Goal: Information Seeking & Learning: Learn about a topic

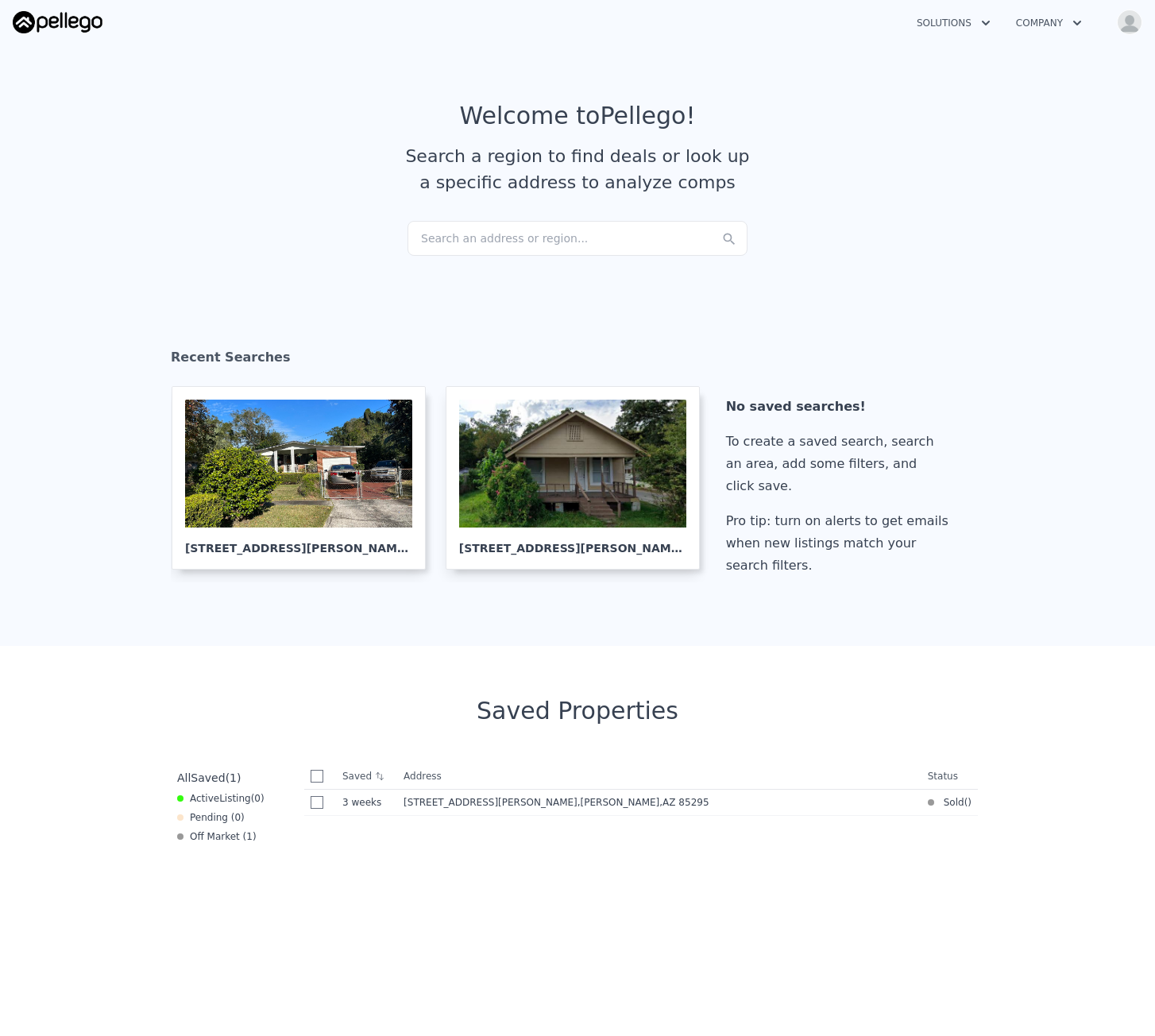
click at [580, 227] on div "Search an address or region..." at bounding box center [578, 238] width 340 height 35
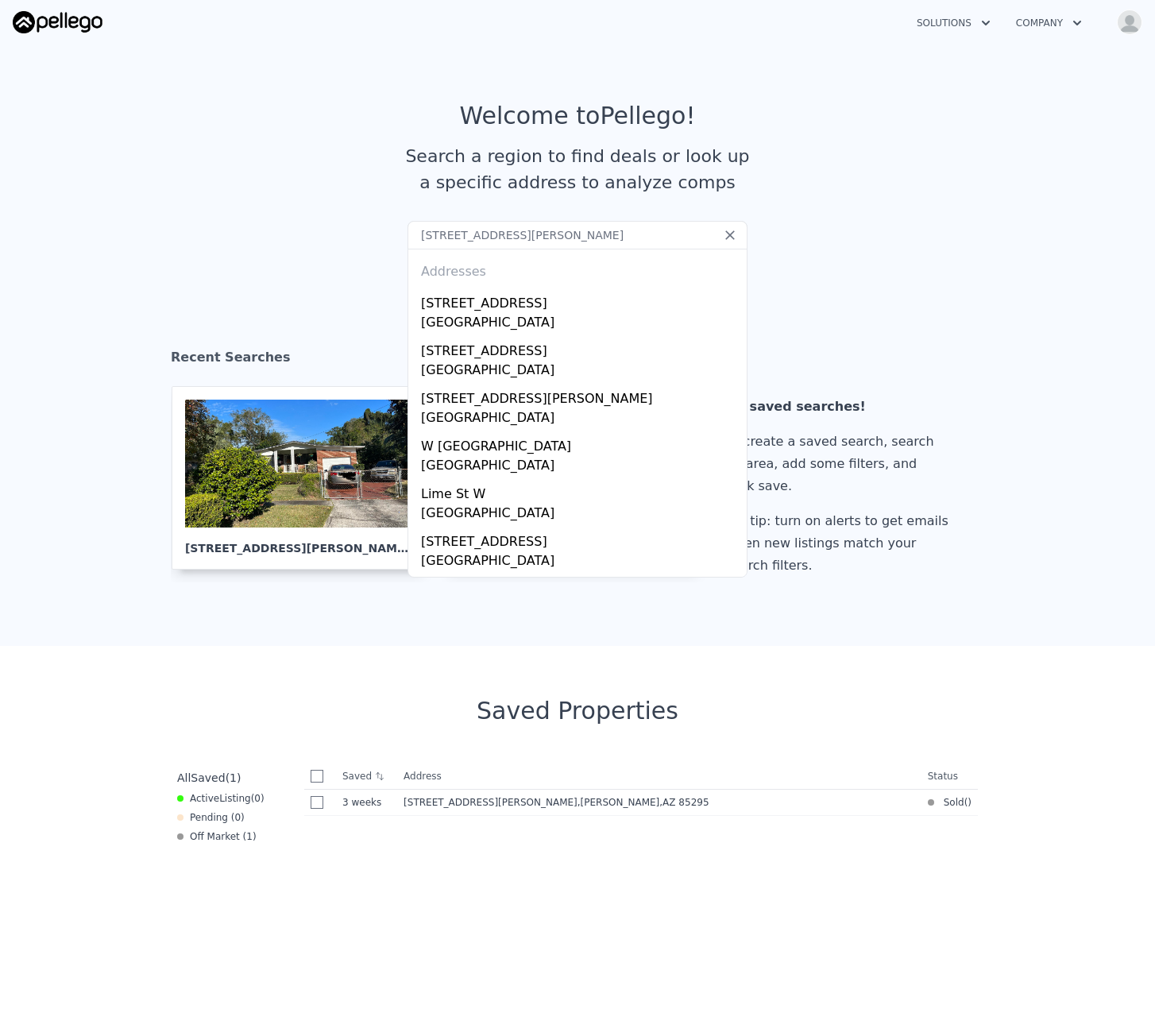
type input "[STREET_ADDRESS][PERSON_NAME]"
click at [1121, 27] on img "button" at bounding box center [1130, 22] width 25 height 25
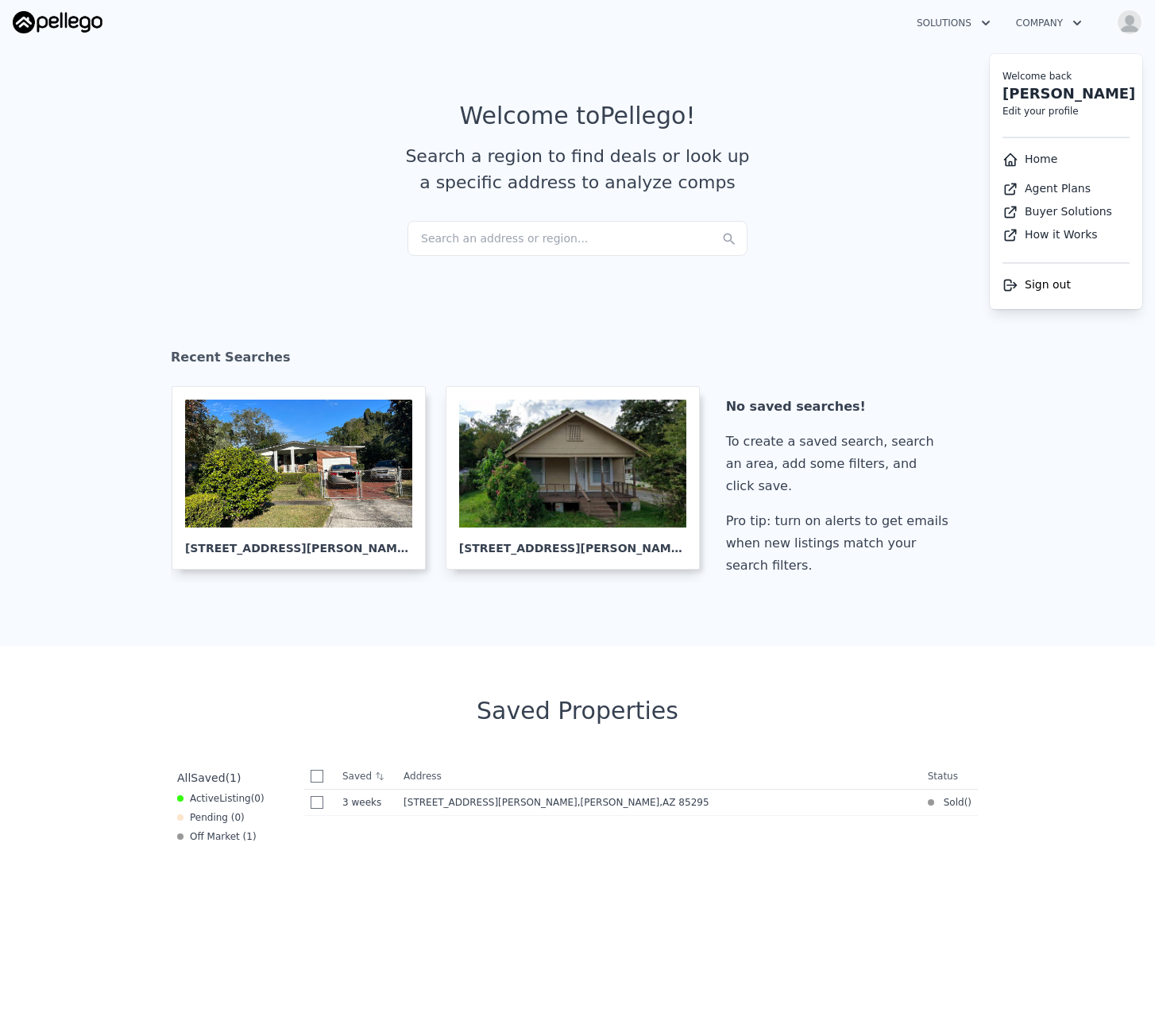
click at [583, 239] on div "Search an address or region..." at bounding box center [578, 238] width 340 height 35
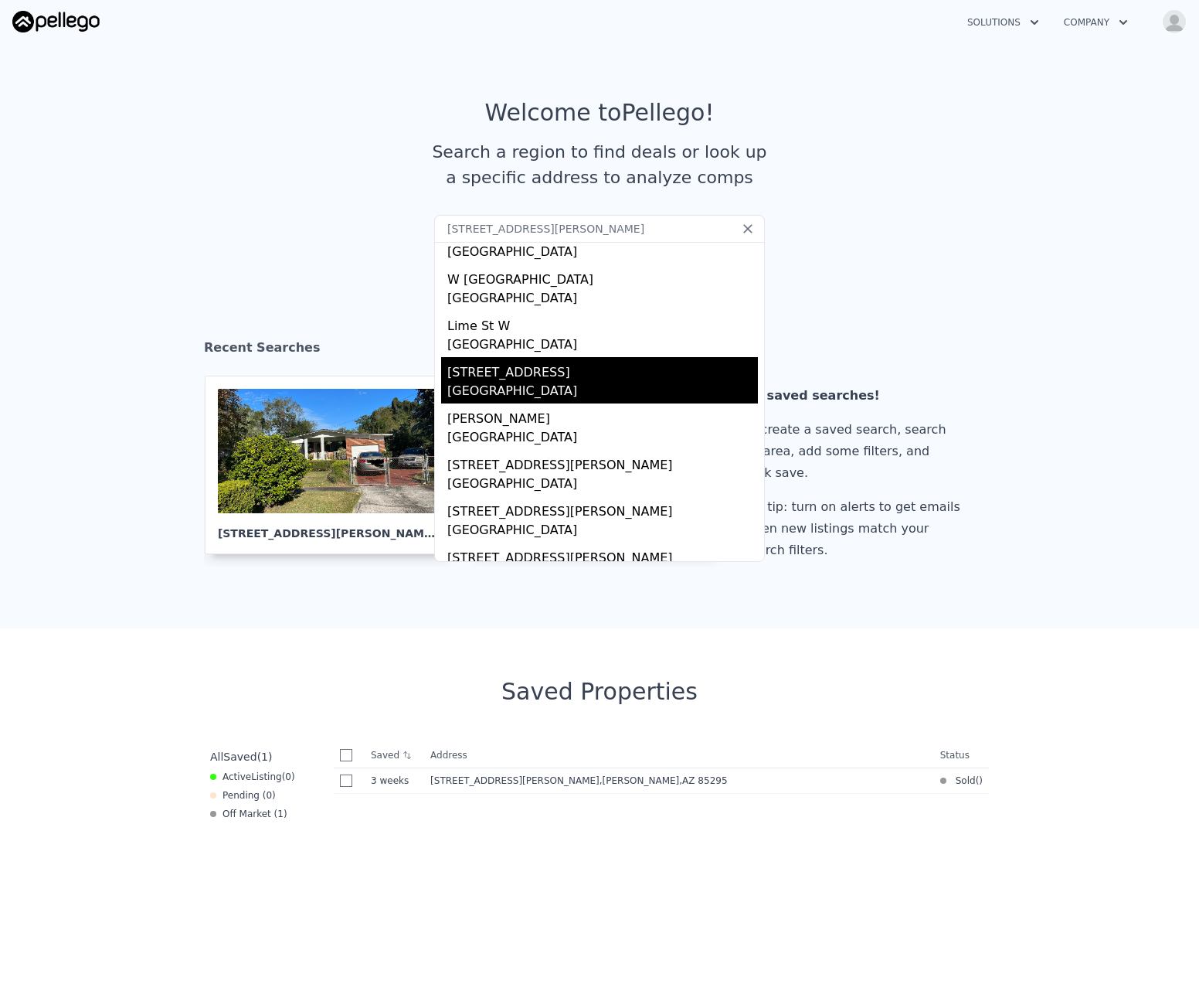
scroll to position [183, 0]
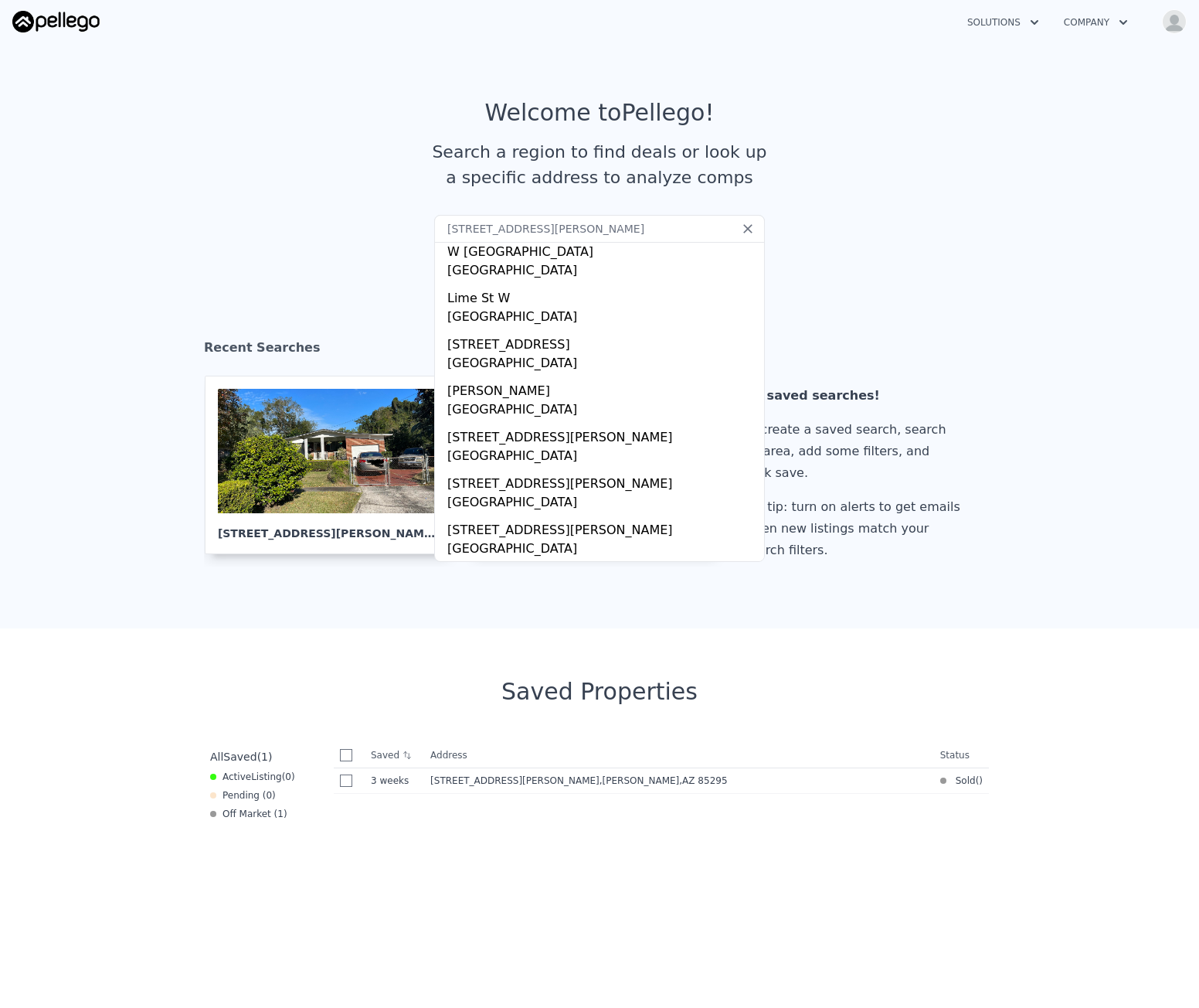
click at [606, 228] on input "1609 Faye St, Lakeland, FL 33815" at bounding box center [600, 228] width 331 height 28
paste input "text"
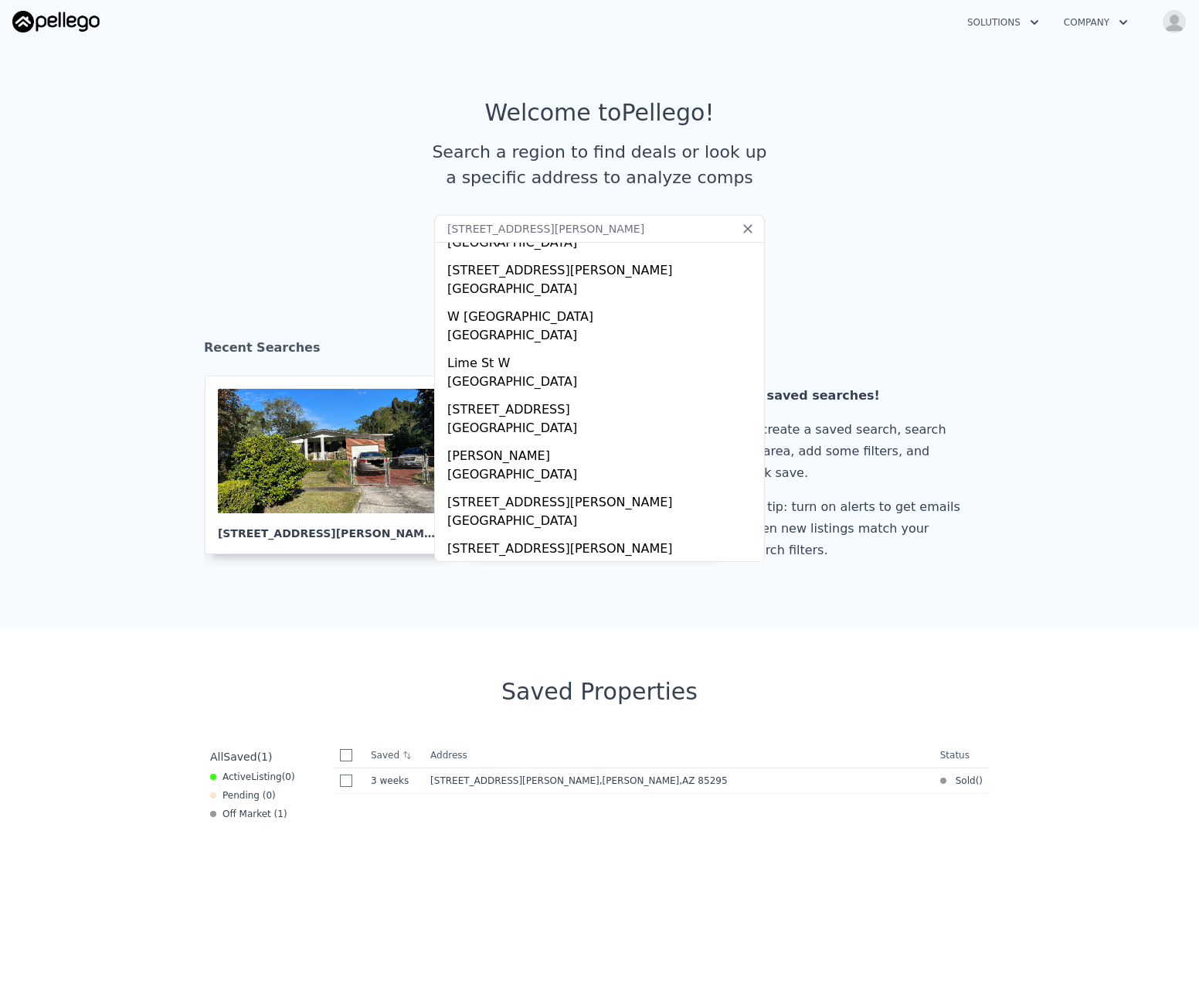
scroll to position [0, 0]
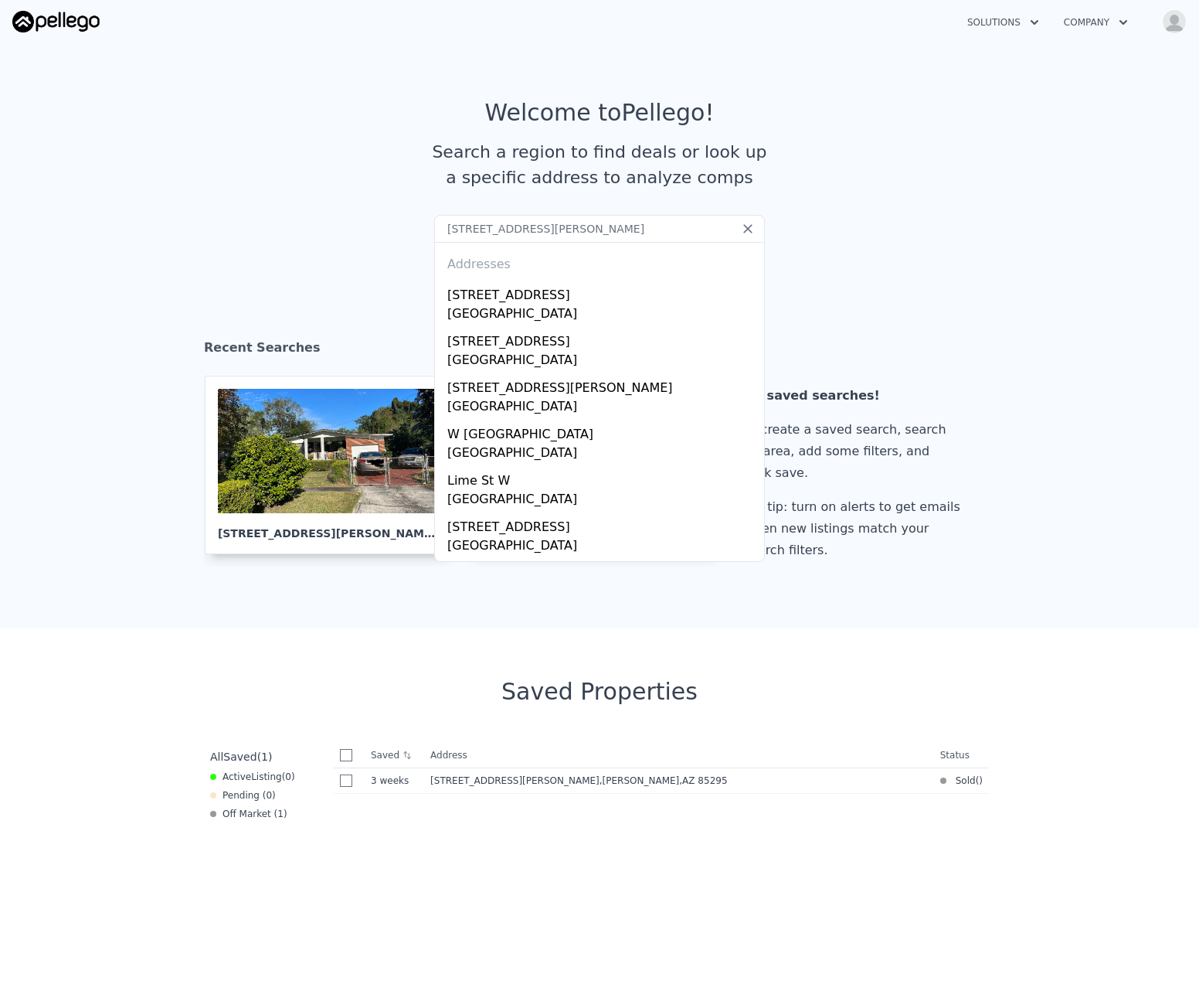
drag, startPoint x: 614, startPoint y: 225, endPoint x: 485, endPoint y: 224, distance: 129.0
click at [485, 224] on input "1609 Faye St, Lakeland, FL 33815" at bounding box center [600, 228] width 331 height 28
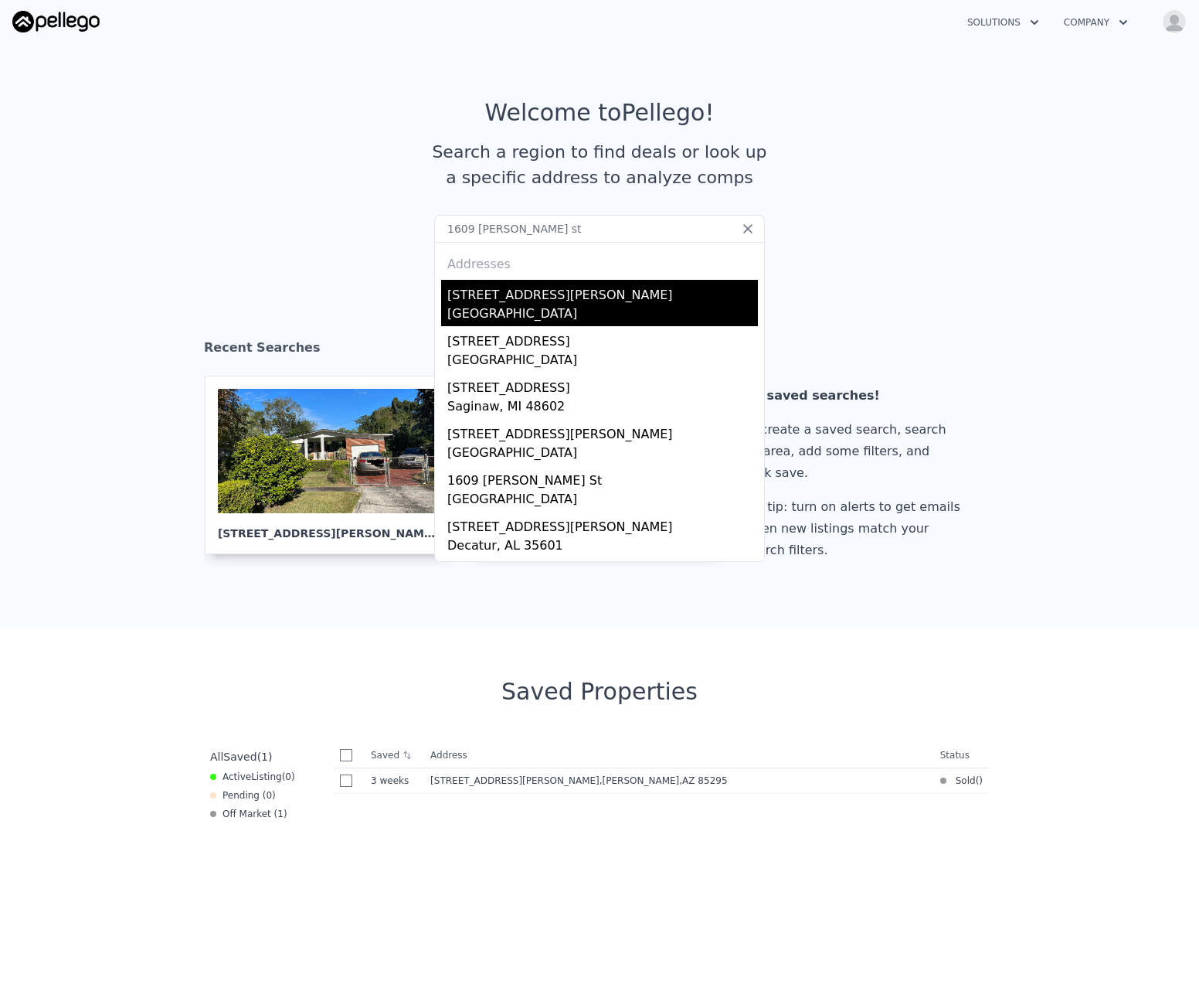
type input "1609 Faye st"
click at [613, 303] on div "1609 Faye St" at bounding box center [603, 292] width 311 height 25
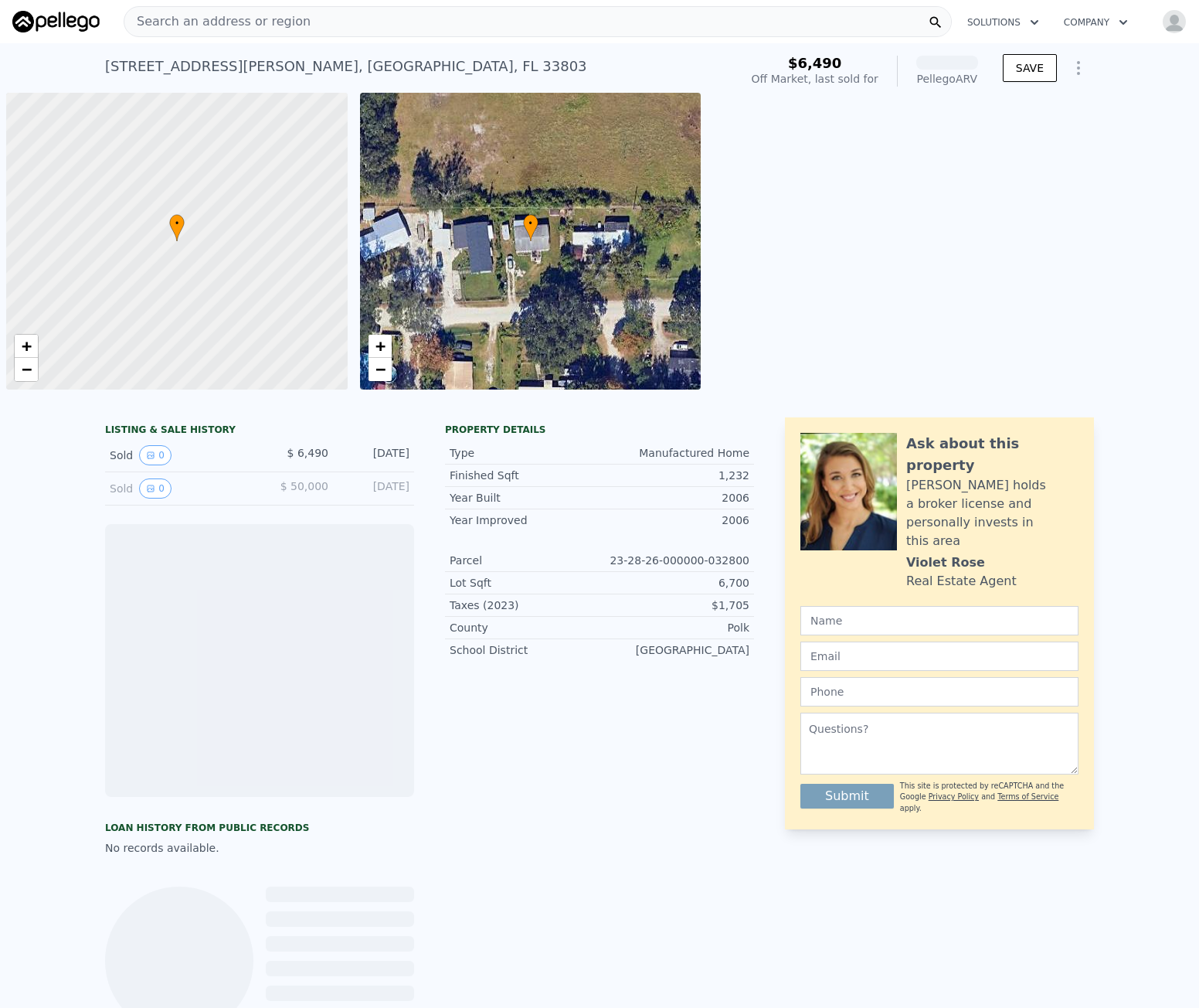
scroll to position [0, 7]
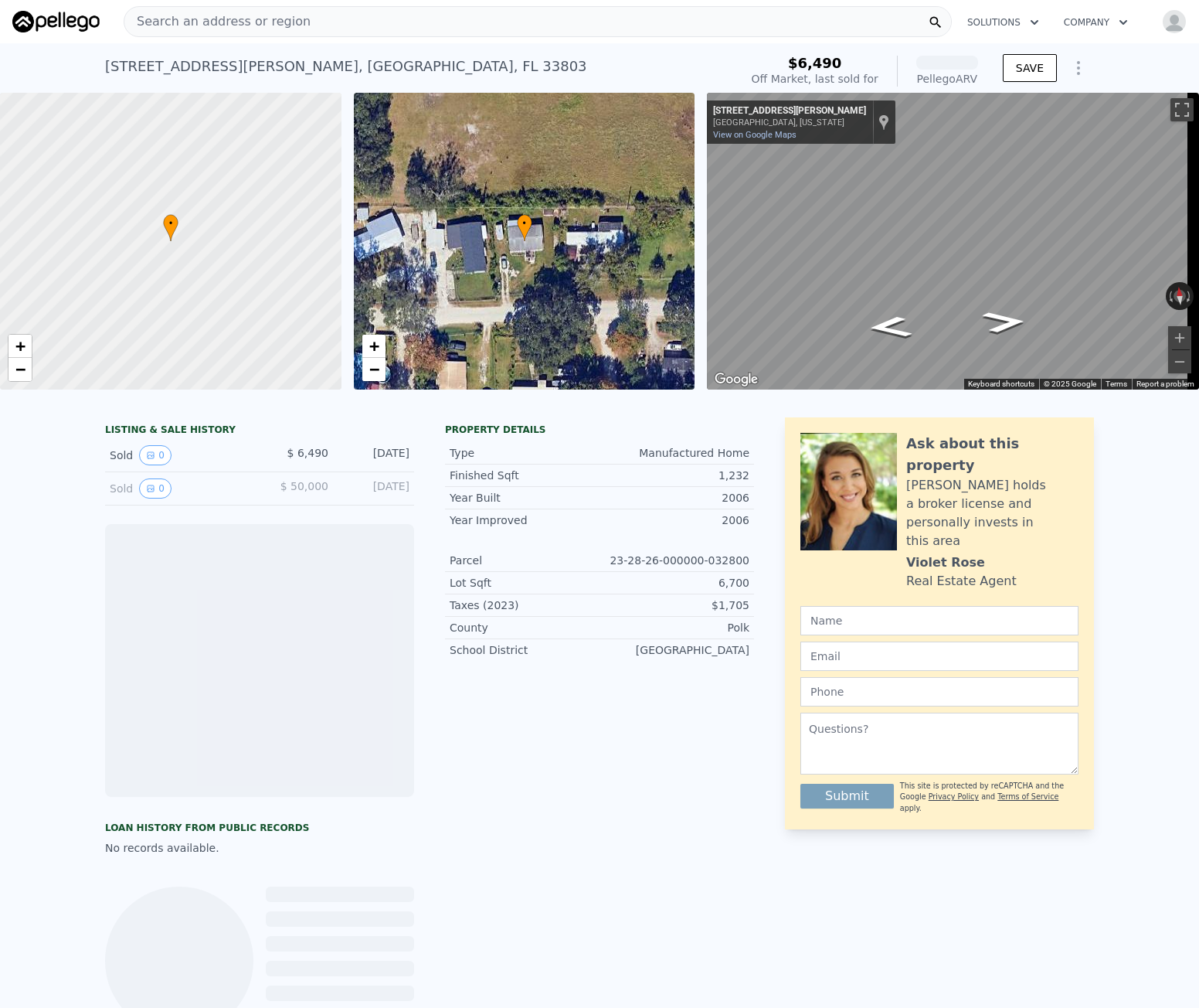
click at [248, 72] on div "1609 Faye St , Polk County , FL 33803" at bounding box center [346, 67] width 482 height 22
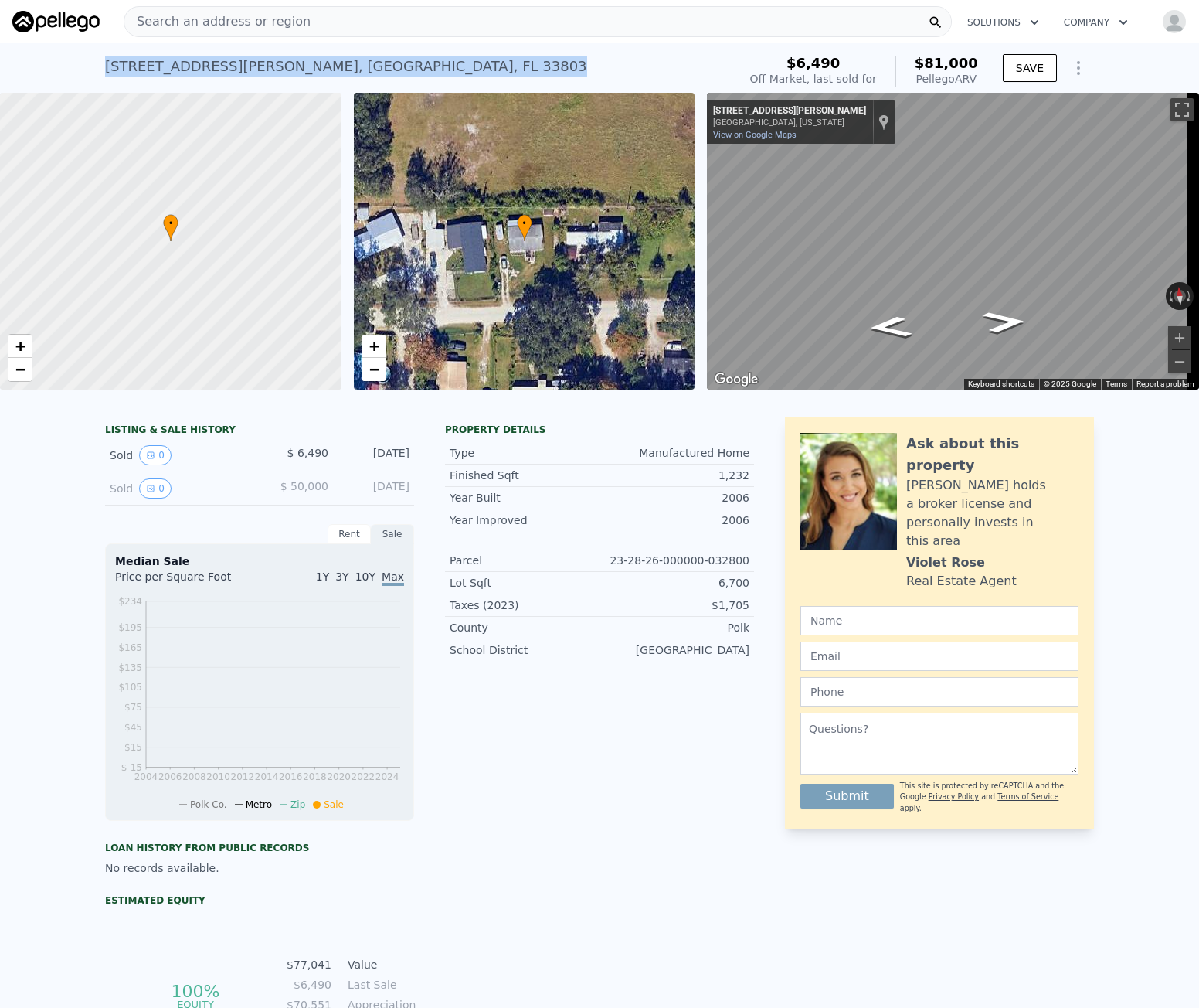
click at [248, 72] on div "1609 Faye St , Polk County , FL 33803" at bounding box center [346, 67] width 482 height 22
copy div "1609 Faye St , Polk County , FL 33803 Sold Sep 2005 for $6,490 (~ARV $81k )"
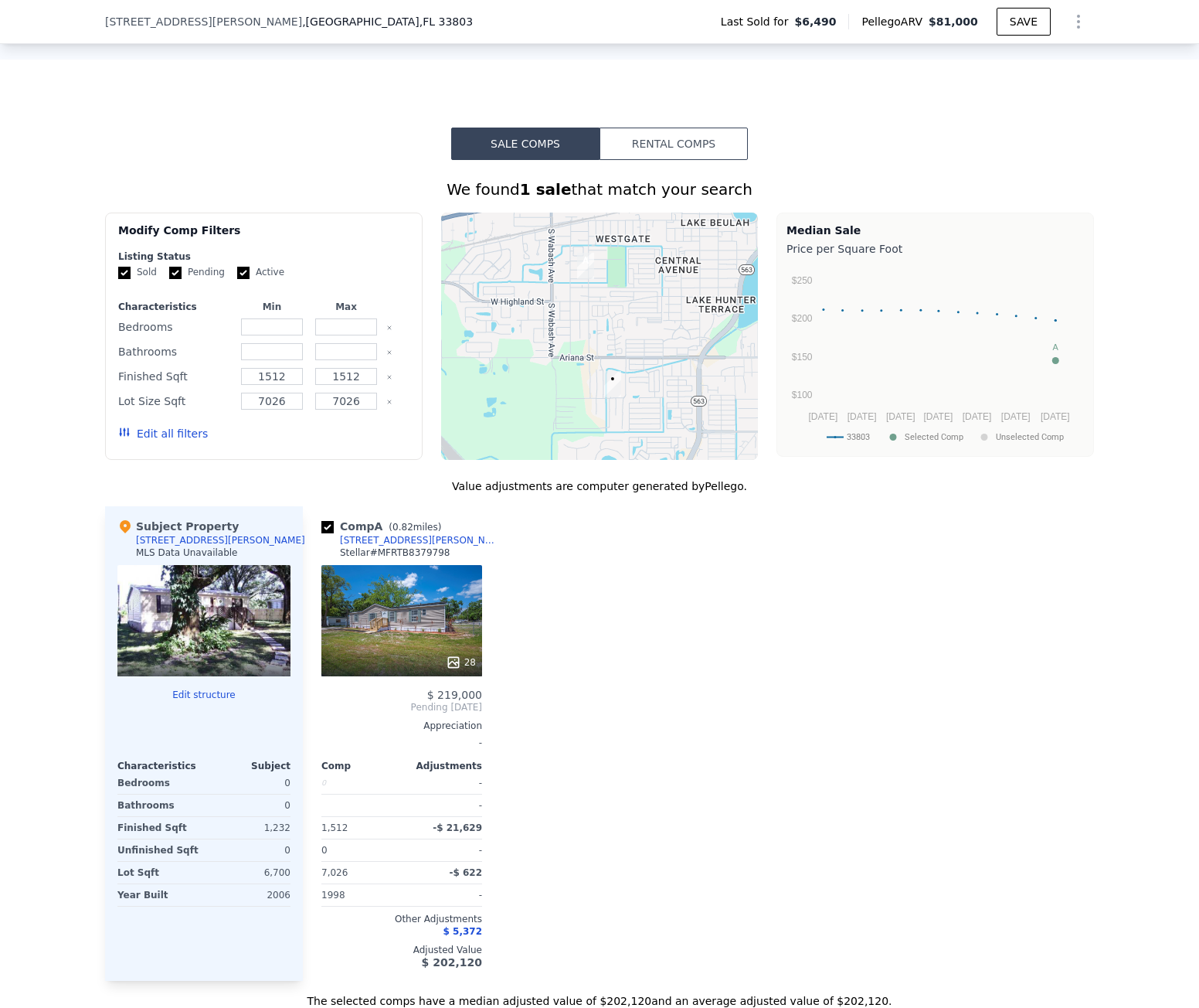
scroll to position [1463, 0]
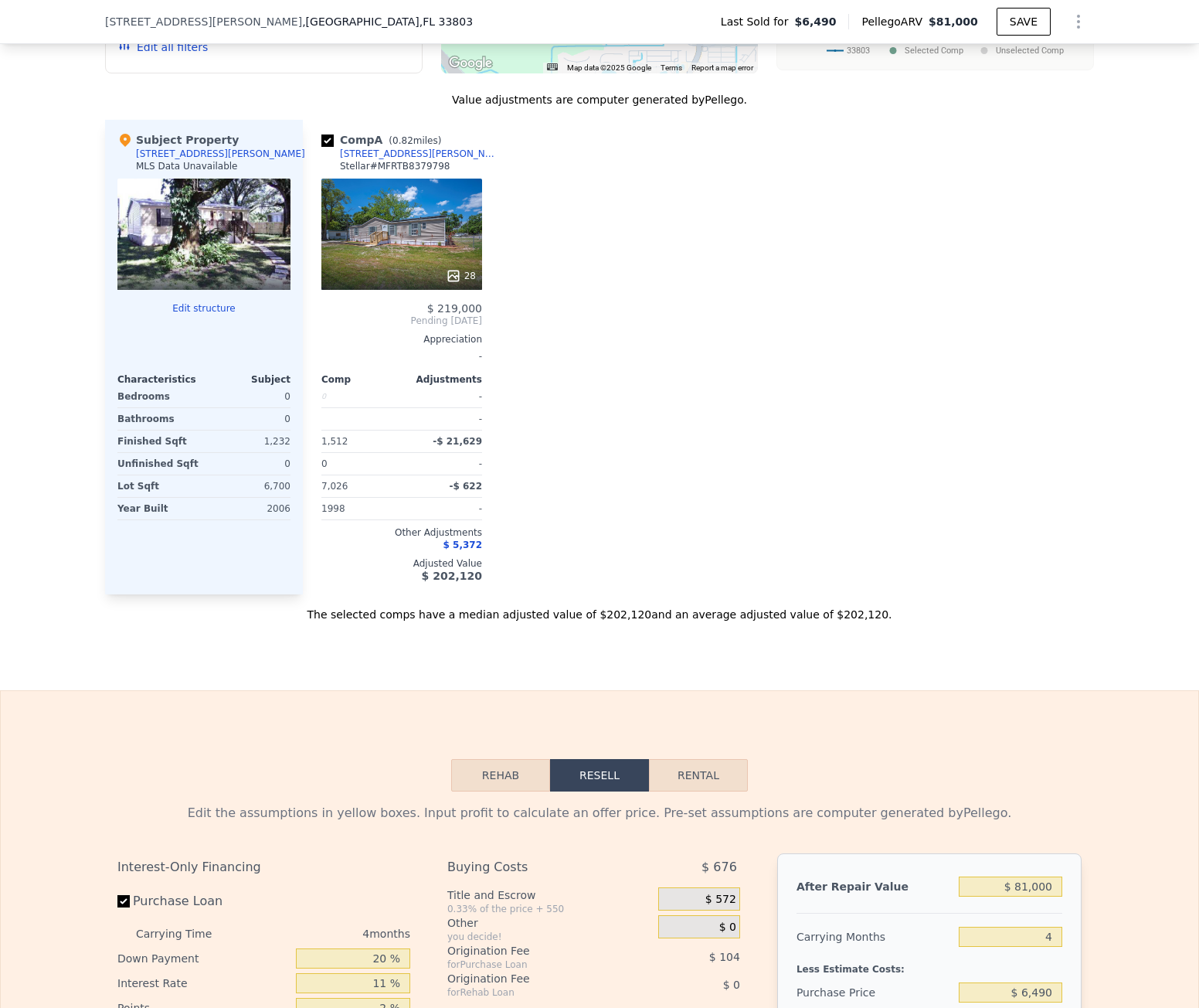
click at [372, 160] on div "[STREET_ADDRESS][PERSON_NAME]" at bounding box center [420, 153] width 161 height 12
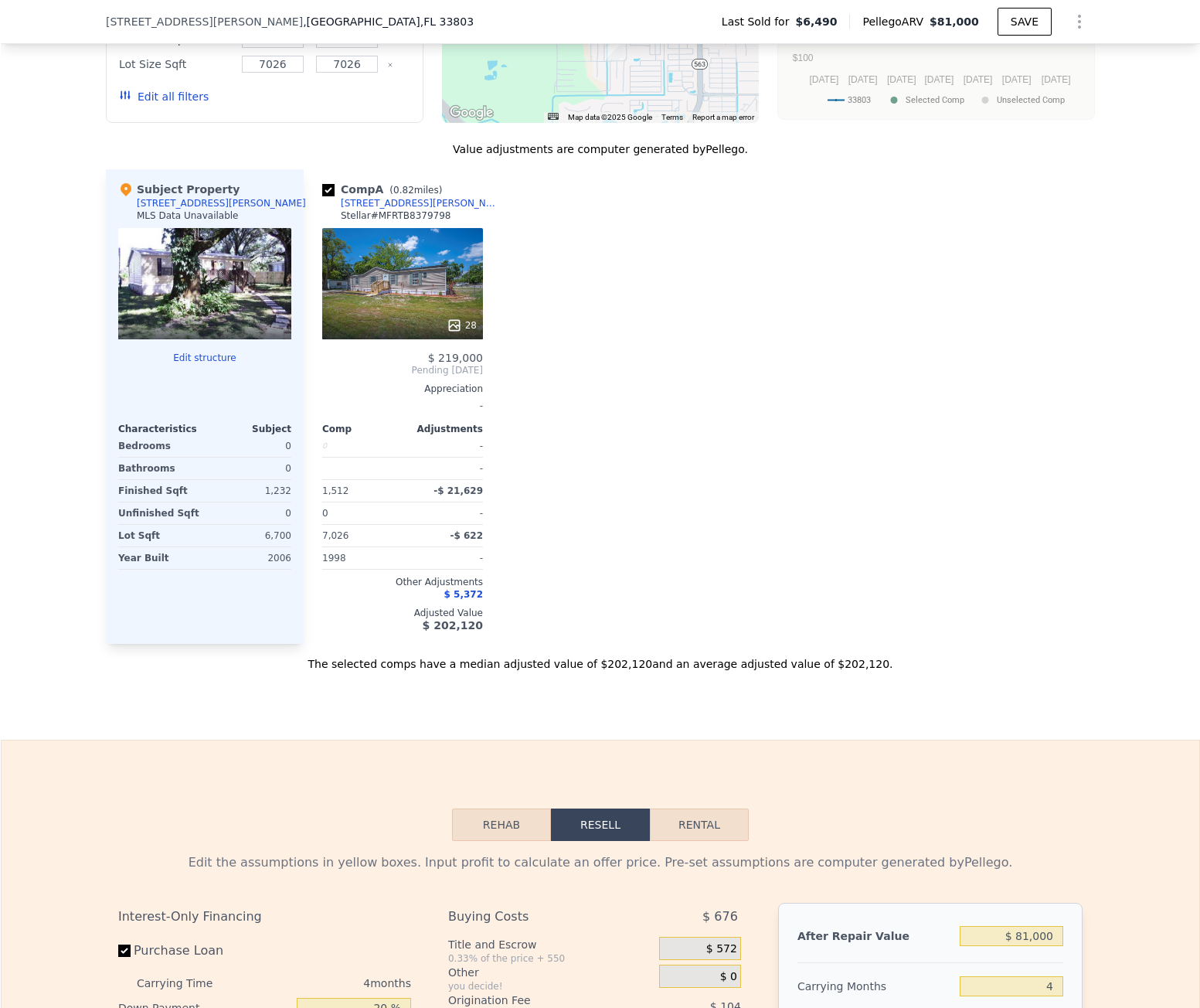
scroll to position [1386, 0]
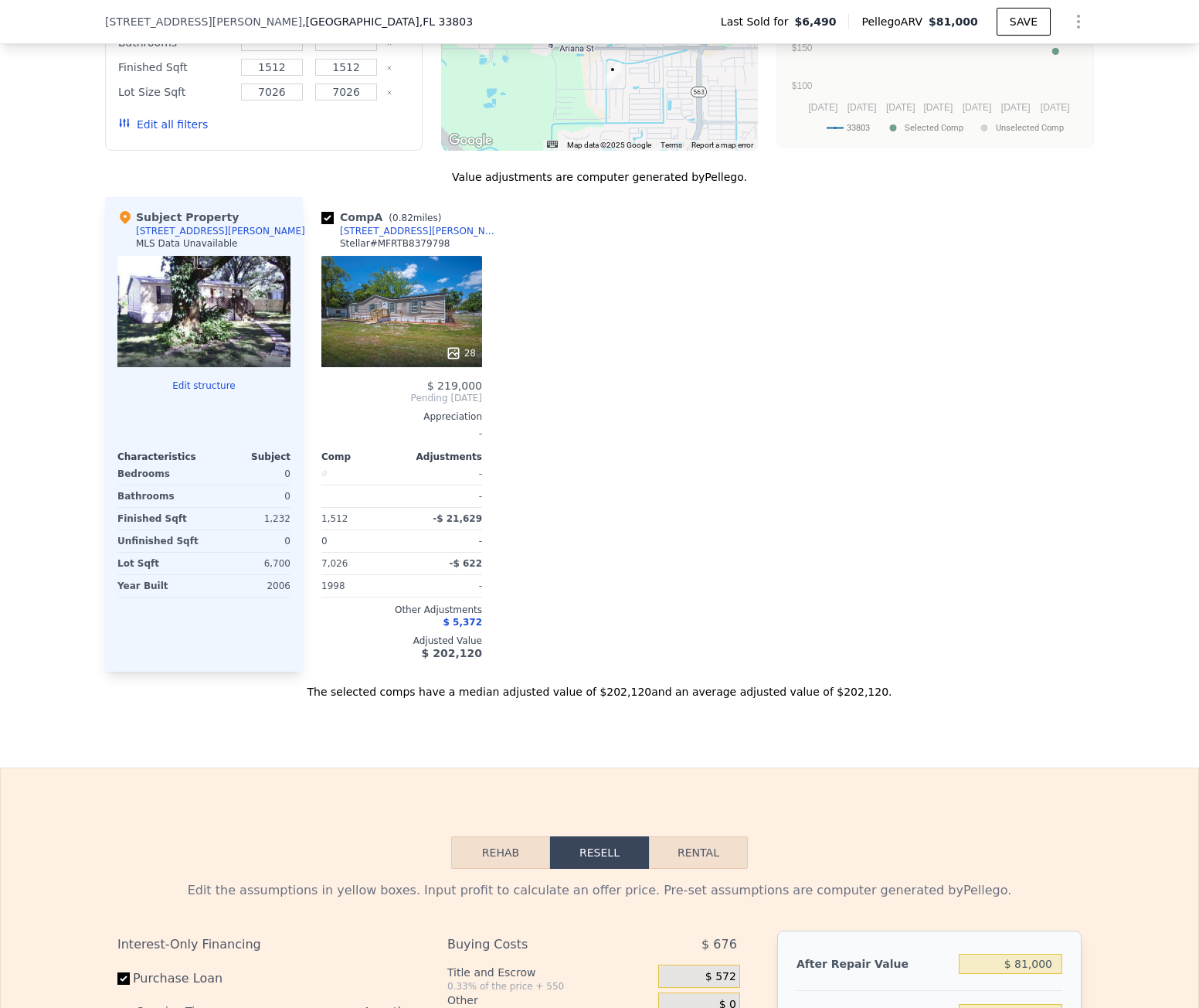
click at [520, 523] on div "Comp A ( 0.82 miles) 1913 Dorothy St Stellar # MFRTB8379798 28 $ 219,000 Pendin…" at bounding box center [699, 434] width 791 height 475
click at [394, 307] on div "28" at bounding box center [401, 311] width 161 height 111
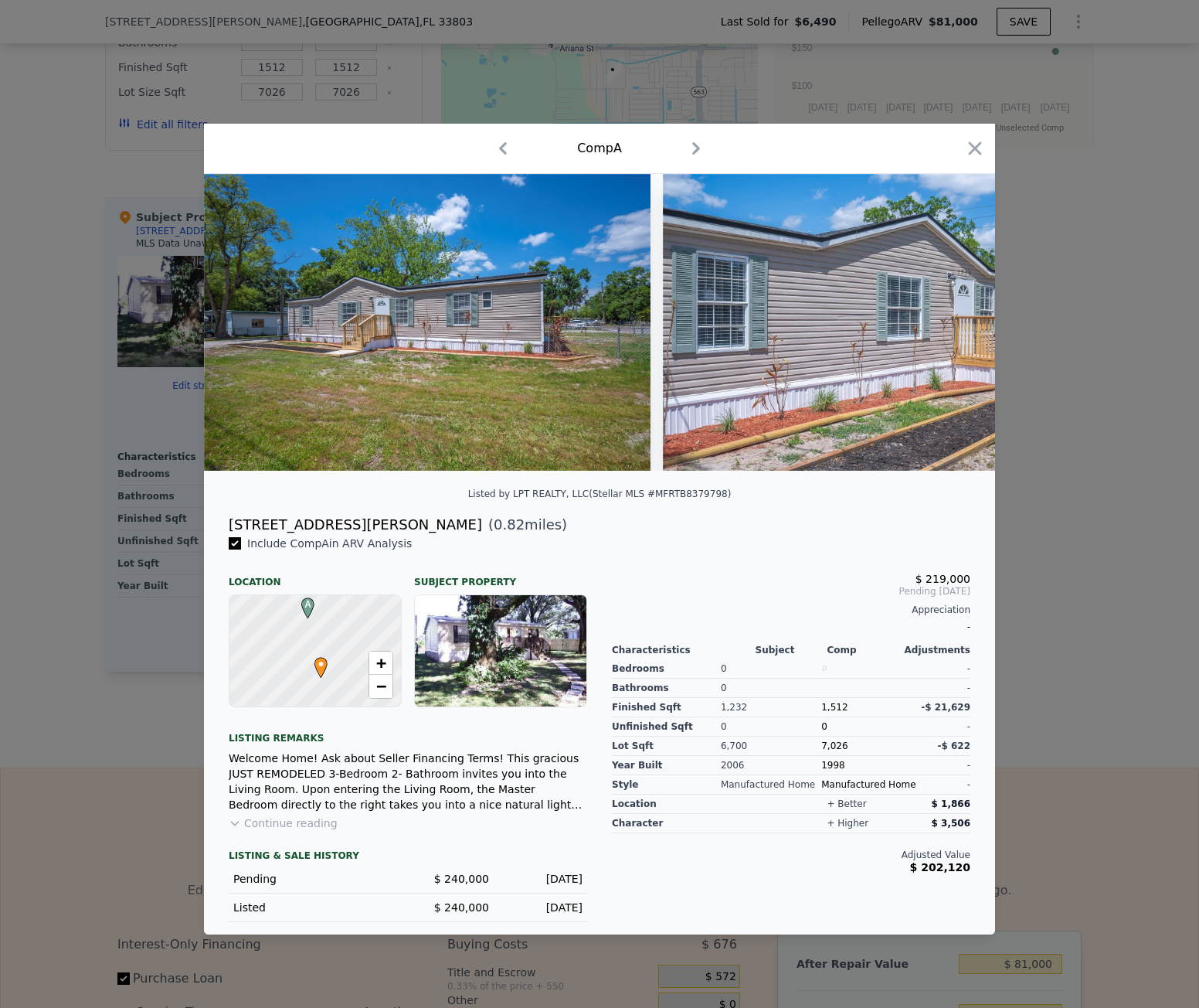
click at [60, 711] on div at bounding box center [599, 504] width 1199 height 1008
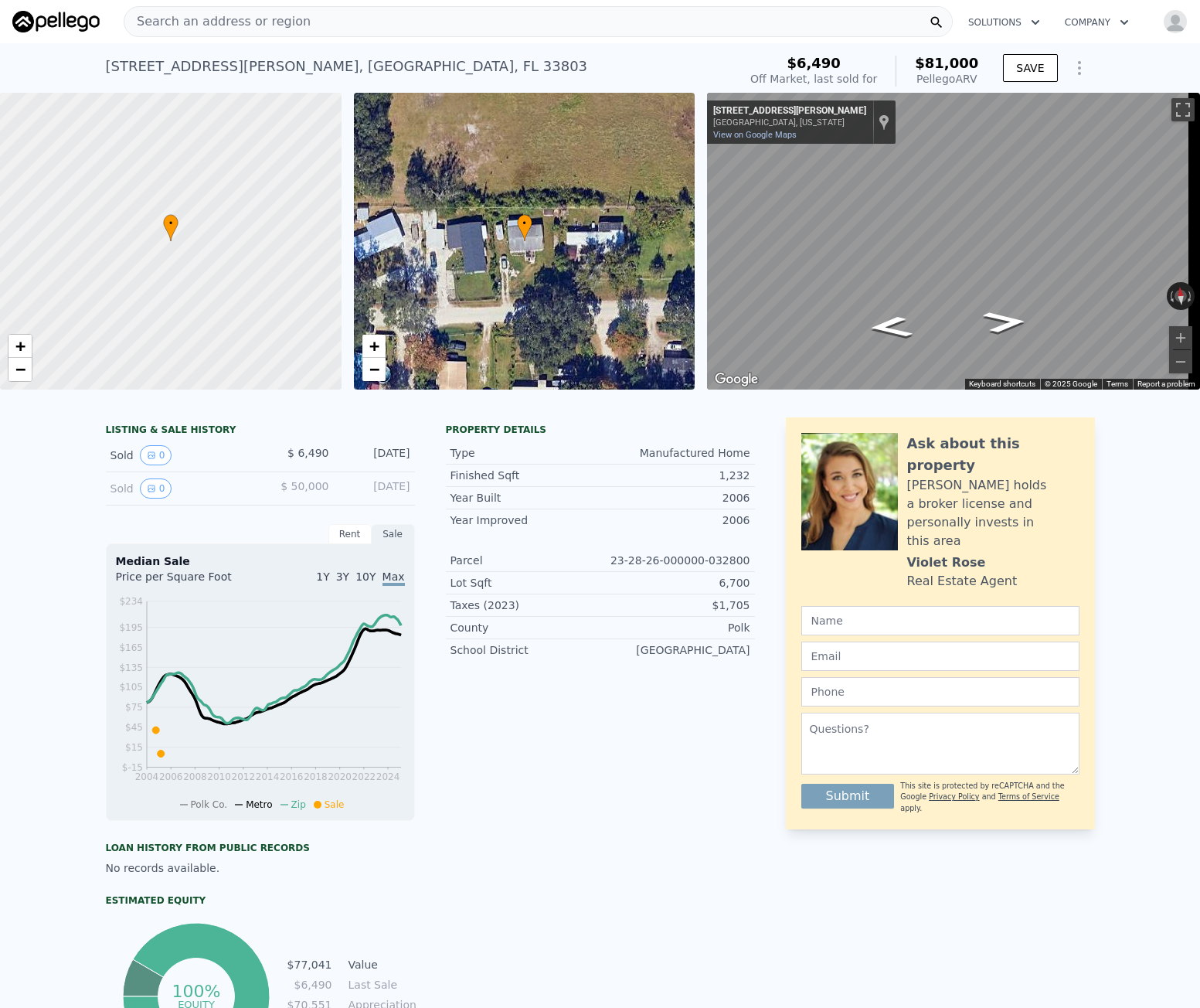
click at [204, 26] on span "Search an address or region" at bounding box center [218, 22] width 186 height 19
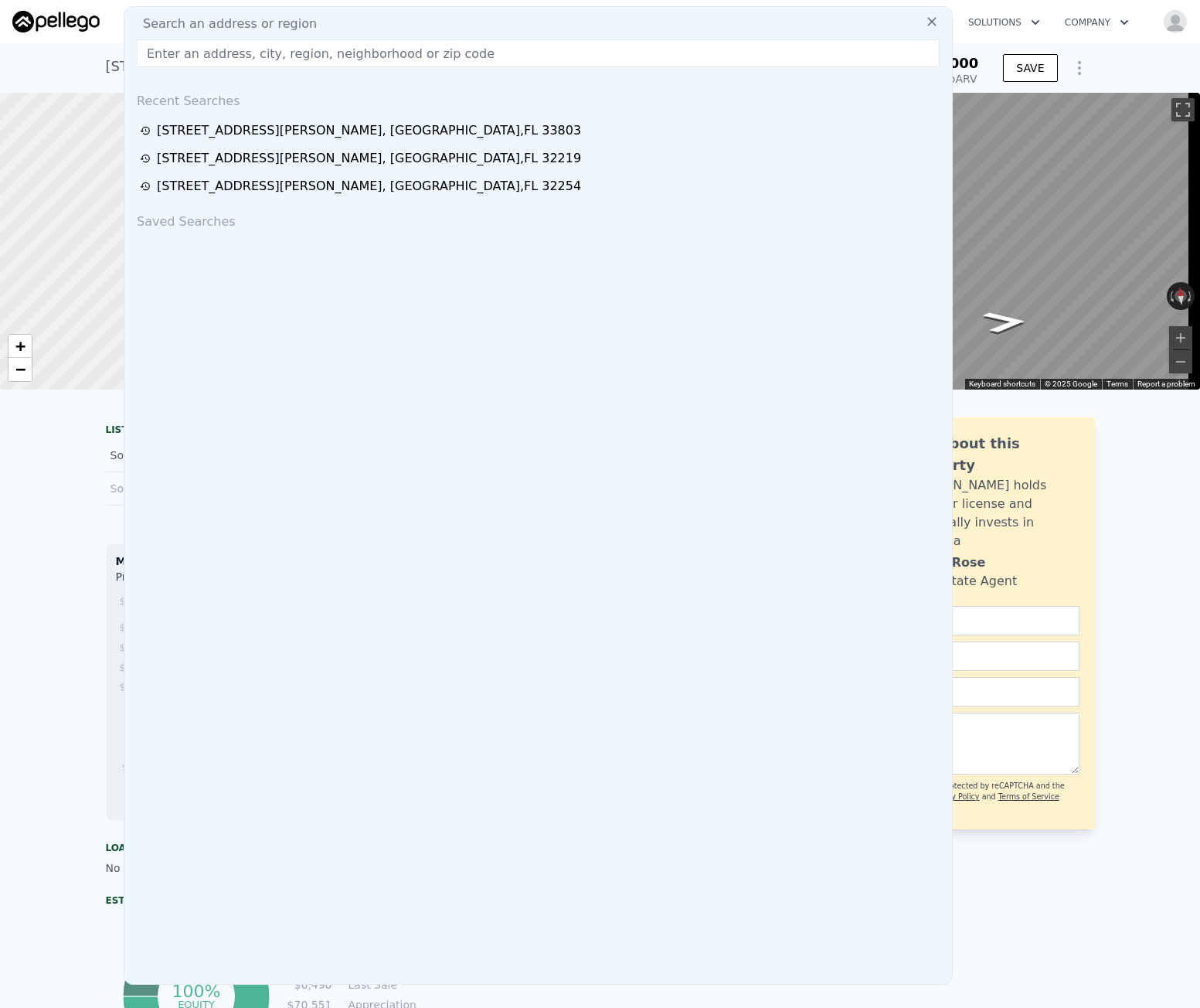
click at [227, 35] on div "Search an address or region Recent Searches 1609 Faye St , Polk County , FL 338…" at bounding box center [538, 495] width 829 height 979
click at [219, 59] on input "text" at bounding box center [538, 52] width 803 height 28
paste input "2030 Linden Ave, Memphis, TN 38104"
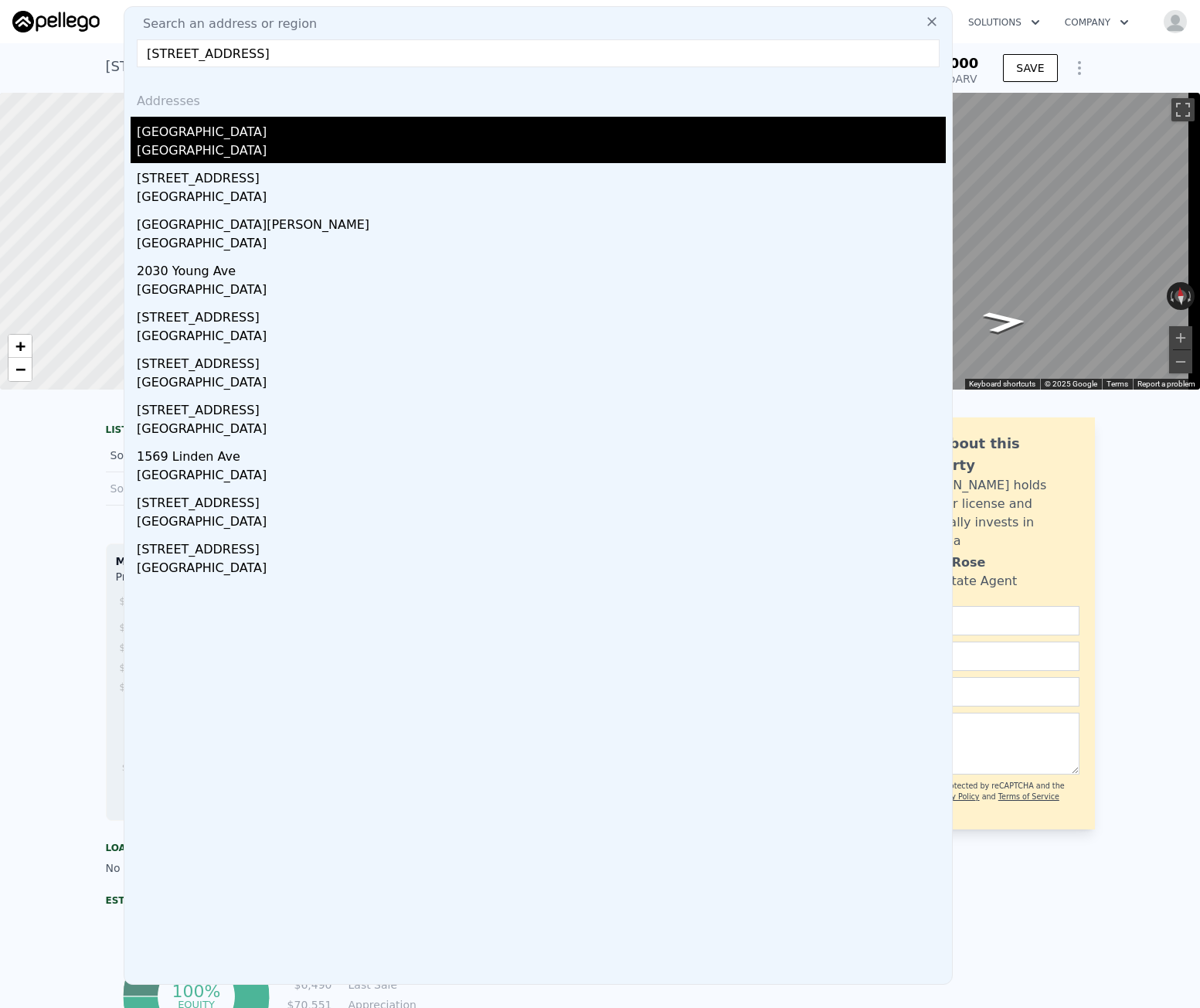
type input "2030 Linden Ave, Memphis, TN 38104"
click at [282, 140] on div "2030 Linden Ave" at bounding box center [541, 129] width 809 height 25
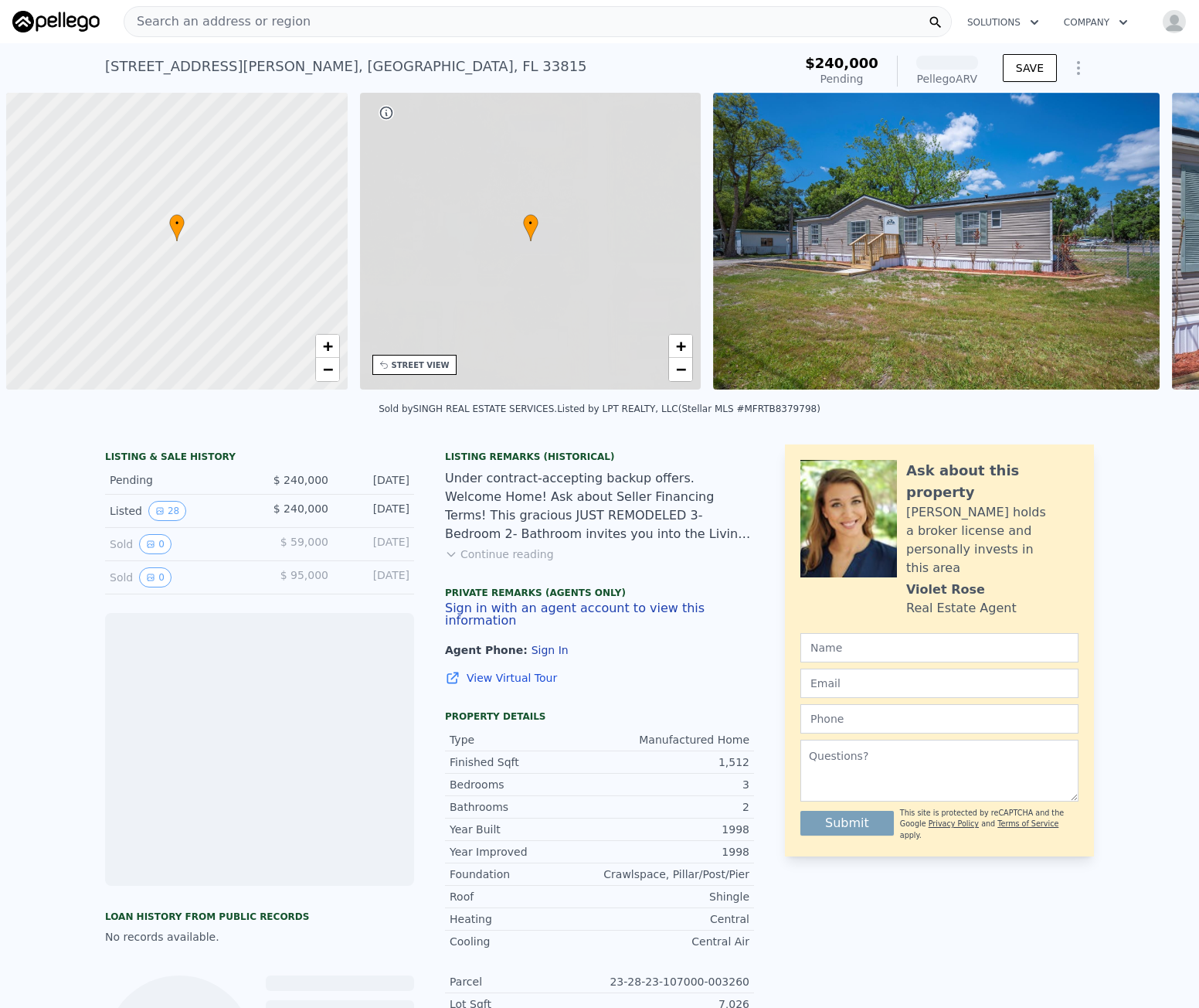
scroll to position [0, 7]
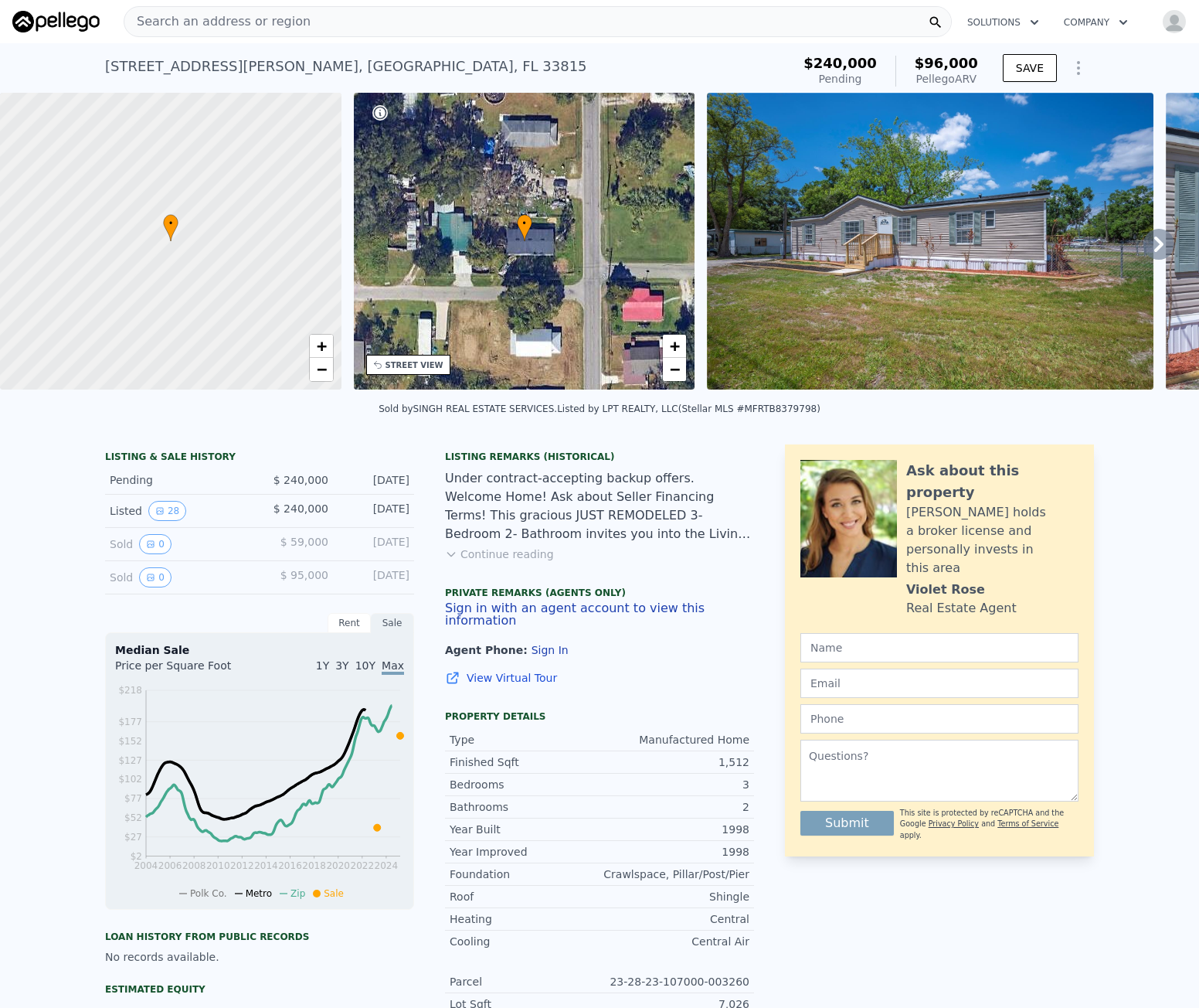
click at [322, 67] on div "[STREET_ADDRESS][PERSON_NAME]" at bounding box center [346, 67] width 482 height 22
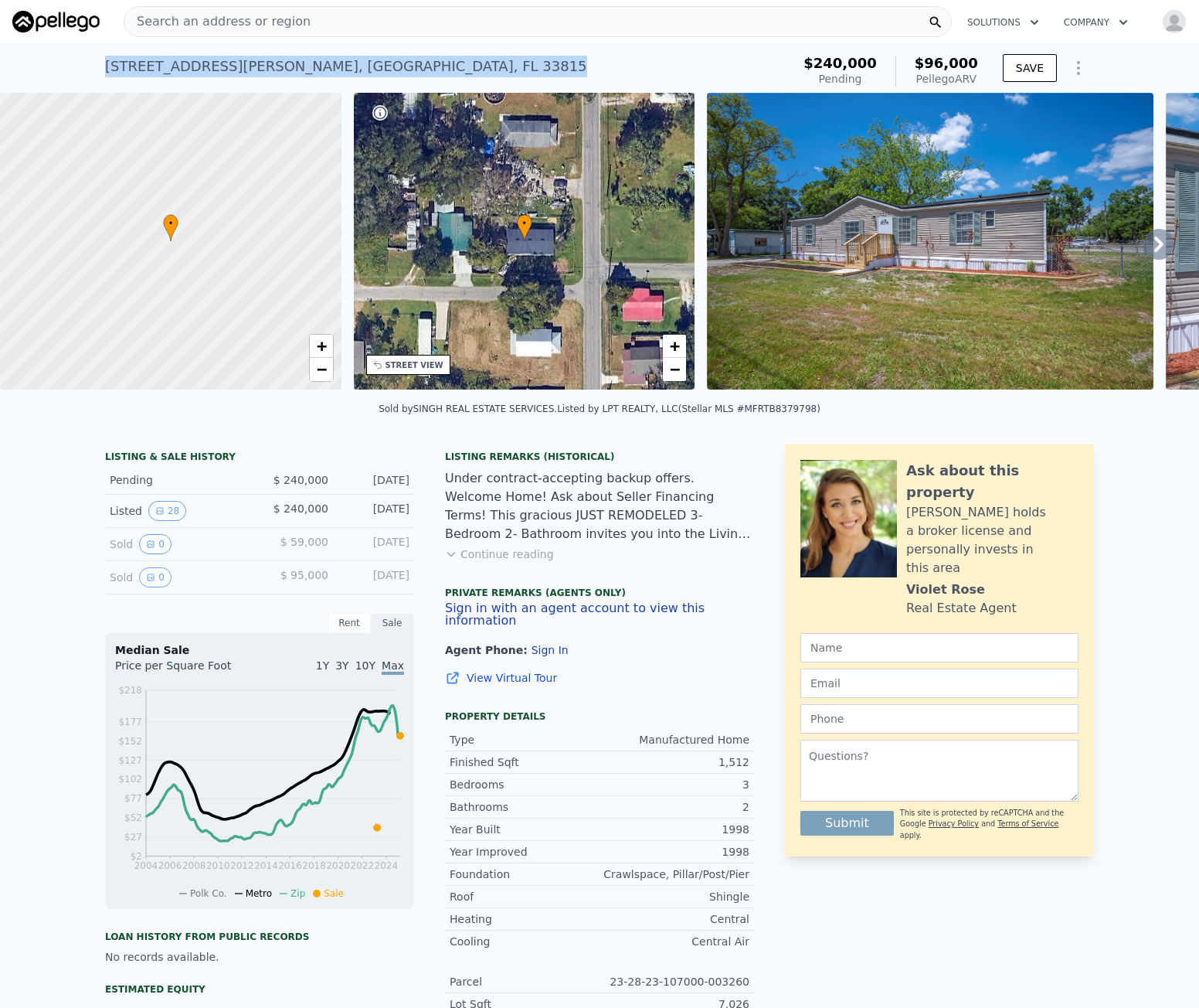
click at [322, 67] on div "[STREET_ADDRESS][PERSON_NAME]" at bounding box center [346, 67] width 482 height 22
copy div "[STREET_ADDRESS][PERSON_NAME] Pending from $240k (~ARV $96k )"
